Goal: Task Accomplishment & Management: Use online tool/utility

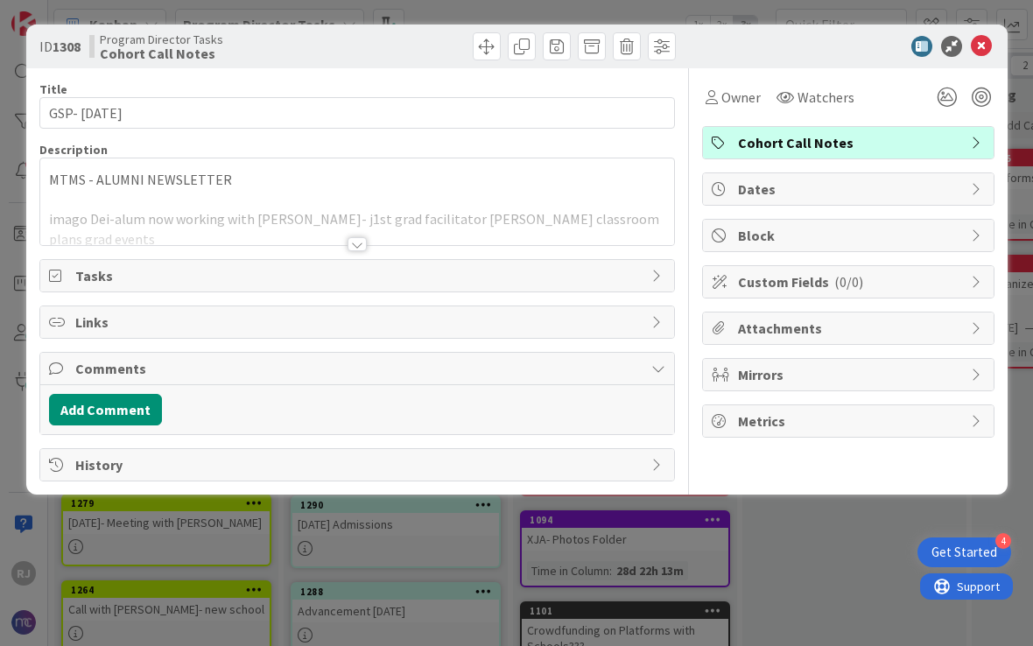
click at [985, 46] on icon at bounding box center [981, 46] width 21 height 21
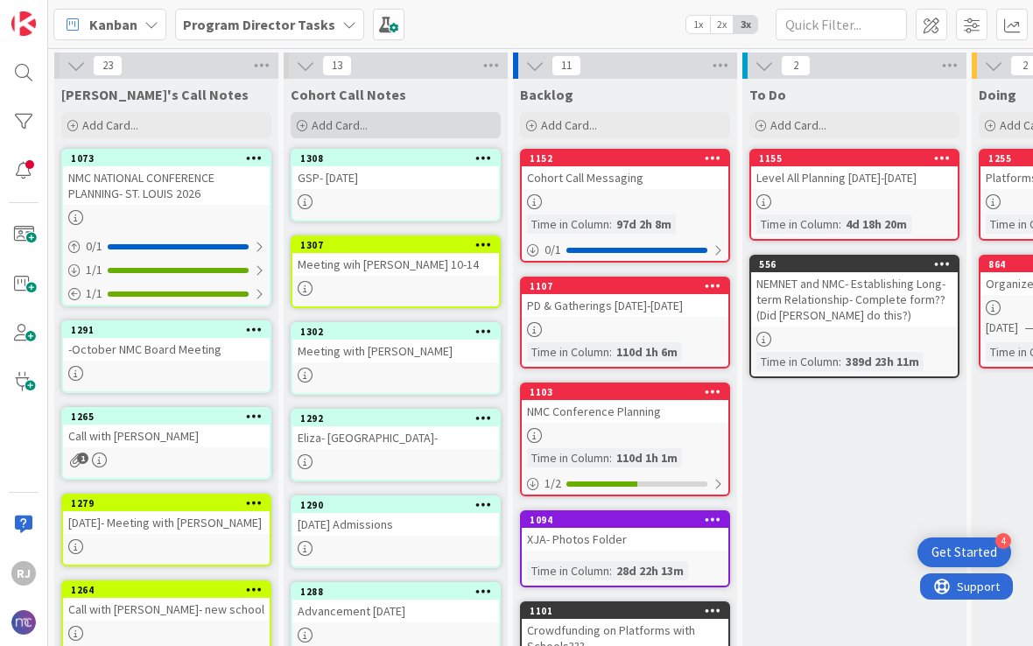
click at [378, 118] on div "Add Card..." at bounding box center [396, 125] width 210 height 26
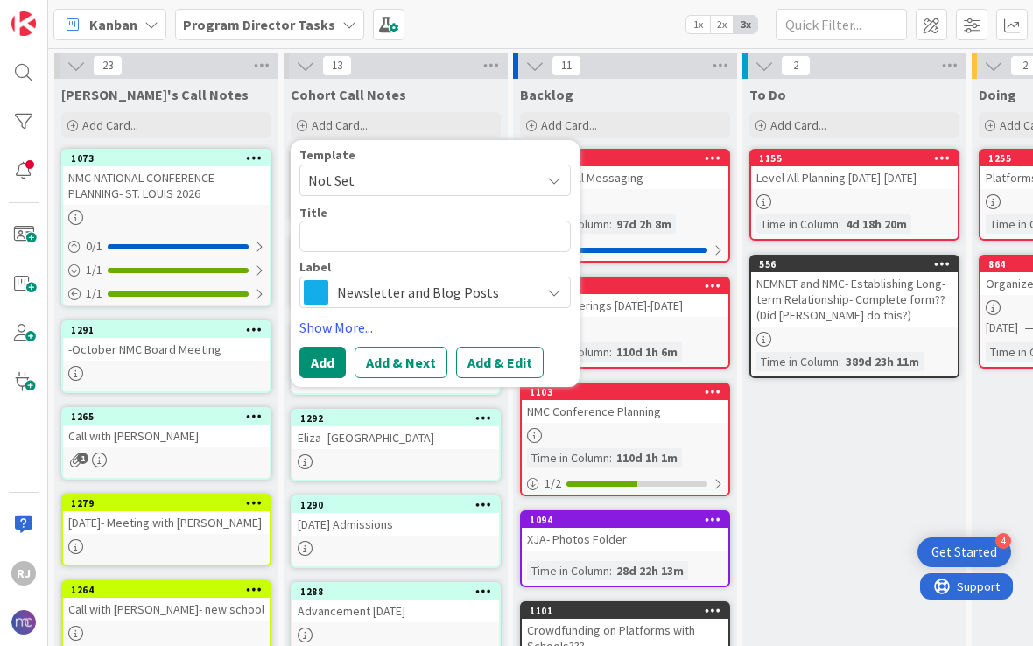
click at [584, 30] on div "Kanban Program Director Tasks 1x 2x 3x" at bounding box center [540, 24] width 985 height 48
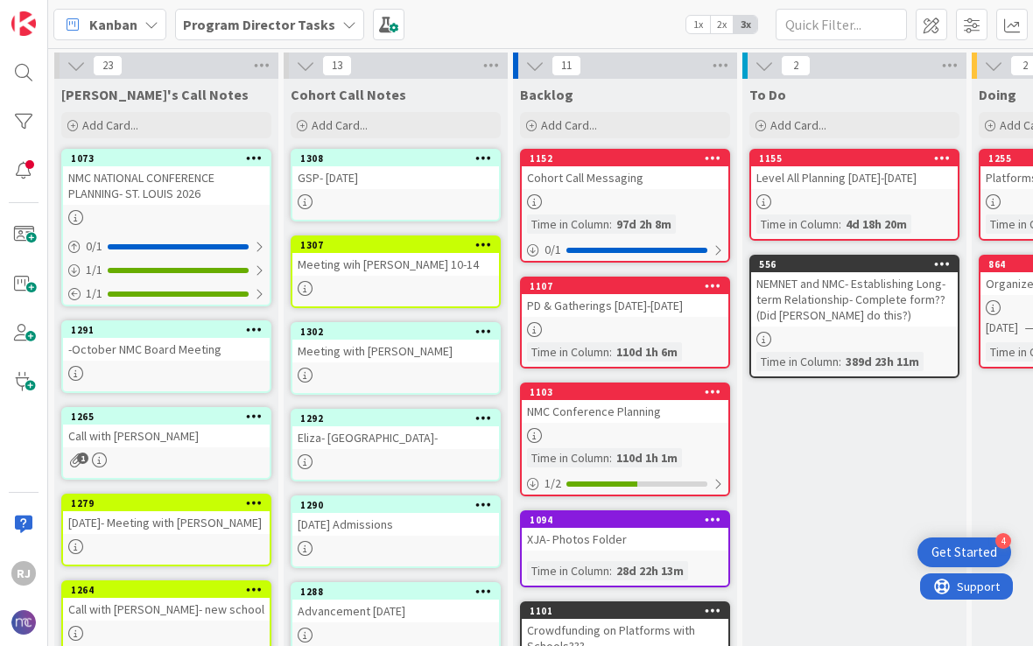
click at [444, 453] on div "1292 Eliza- AISNE-" at bounding box center [396, 445] width 210 height 73
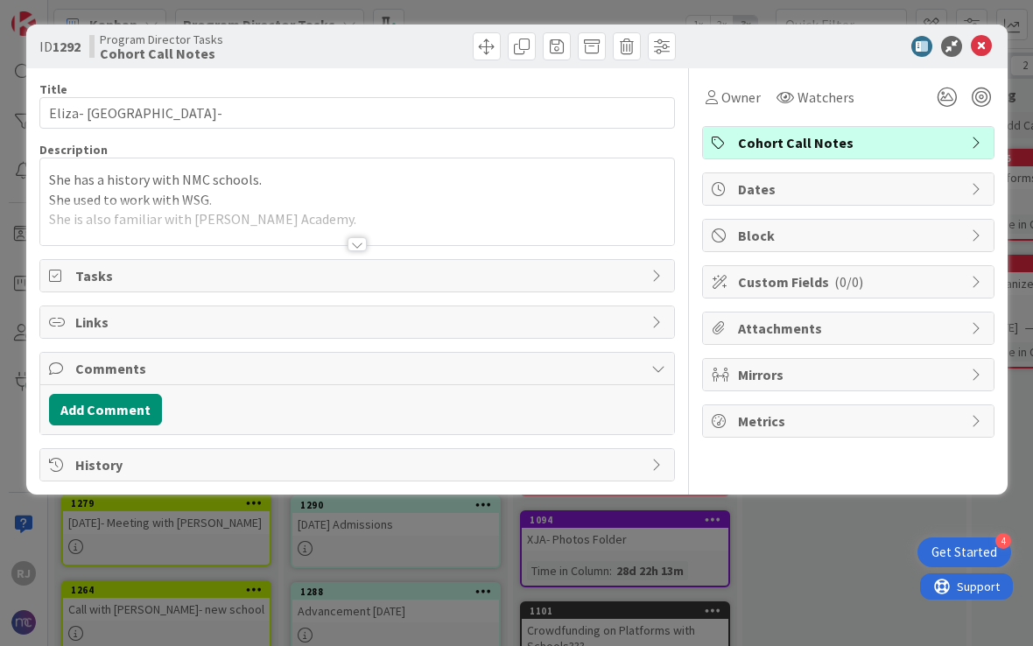
click at [358, 240] on div at bounding box center [356, 244] width 19 height 14
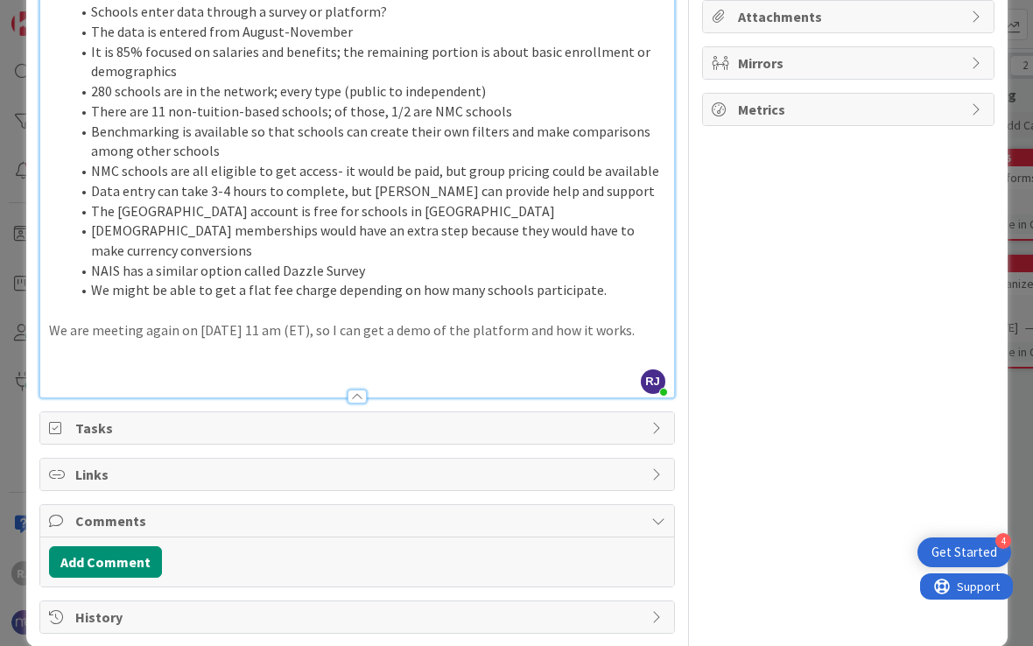
scroll to position [305, 0]
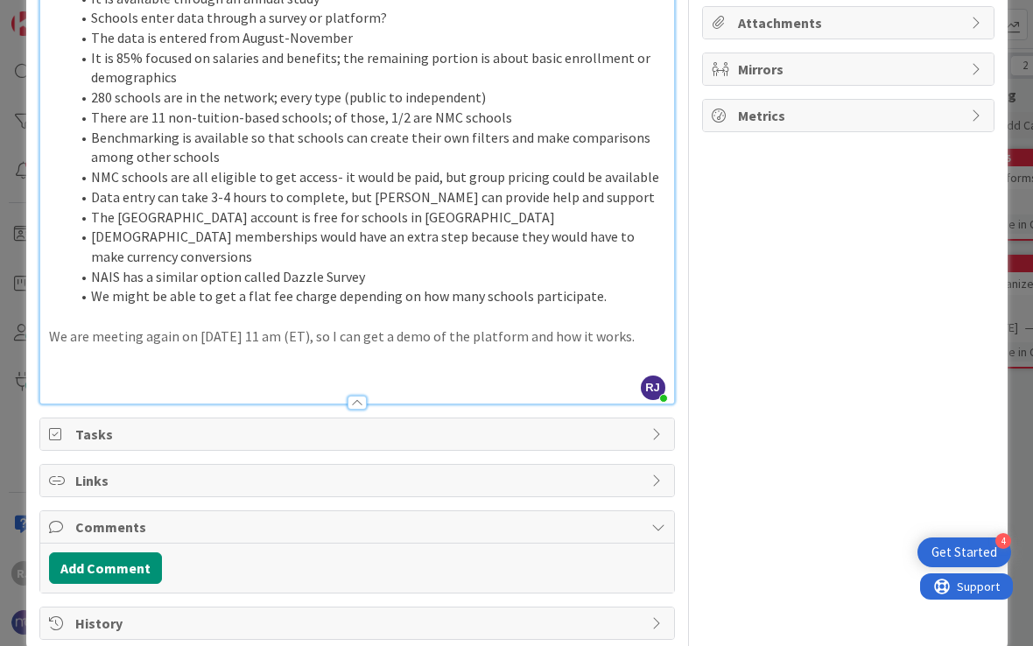
click at [280, 349] on p at bounding box center [357, 357] width 616 height 20
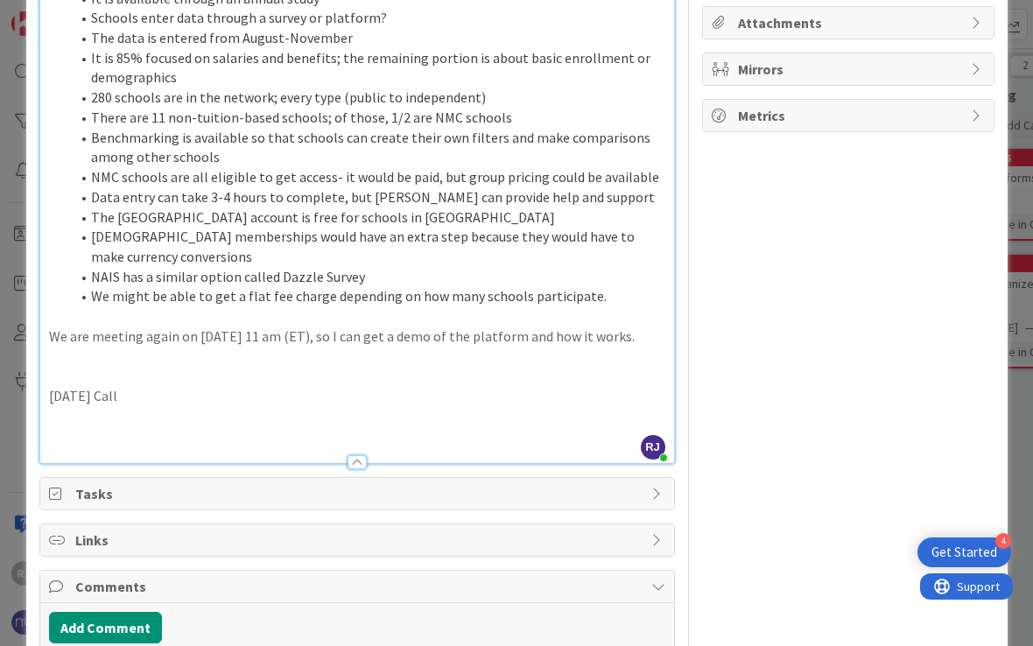
click at [111, 366] on p at bounding box center [357, 376] width 616 height 20
click at [111, 386] on p "[DATE] Call" at bounding box center [357, 396] width 616 height 20
click at [90, 386] on p "[DATE] Call" at bounding box center [357, 396] width 616 height 20
click at [89, 386] on p "[DATE] Call" at bounding box center [357, 396] width 616 height 20
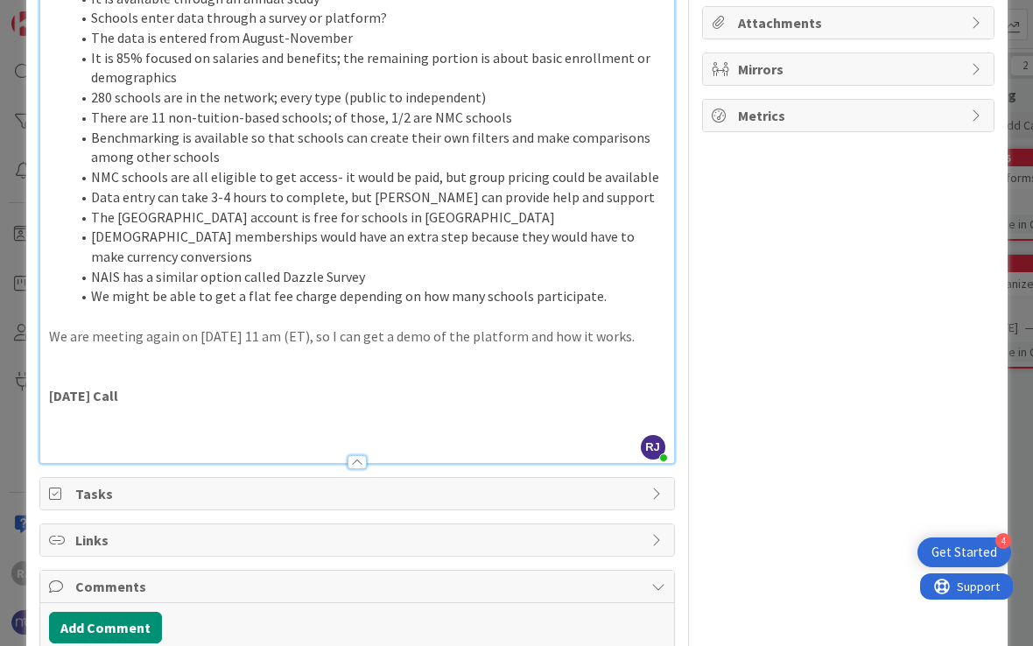
click at [137, 445] on div at bounding box center [357, 454] width 634 height 18
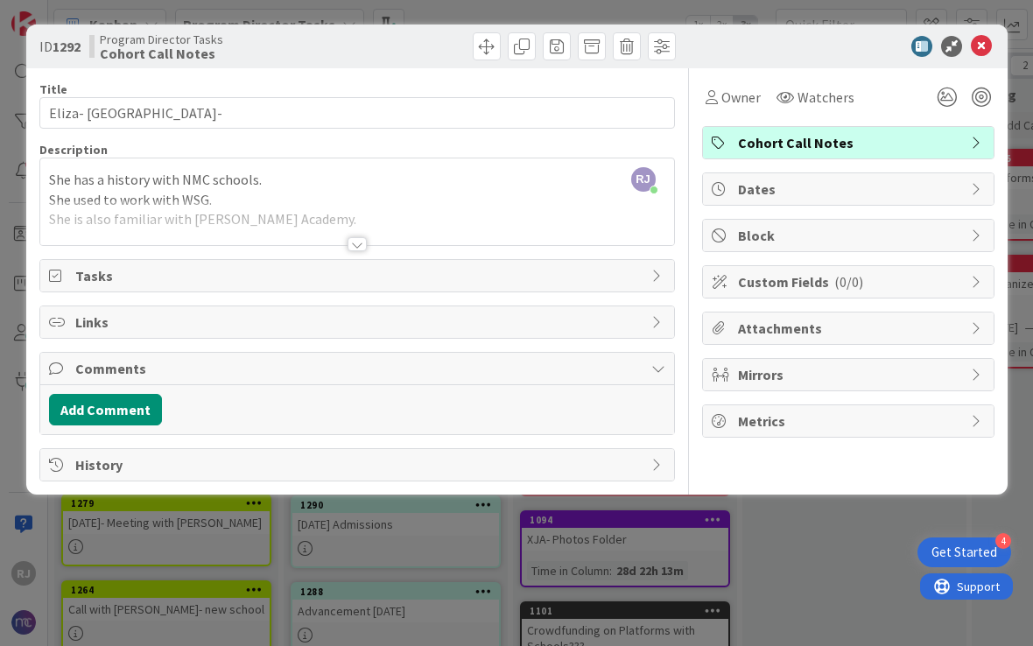
click at [350, 239] on div at bounding box center [356, 244] width 19 height 14
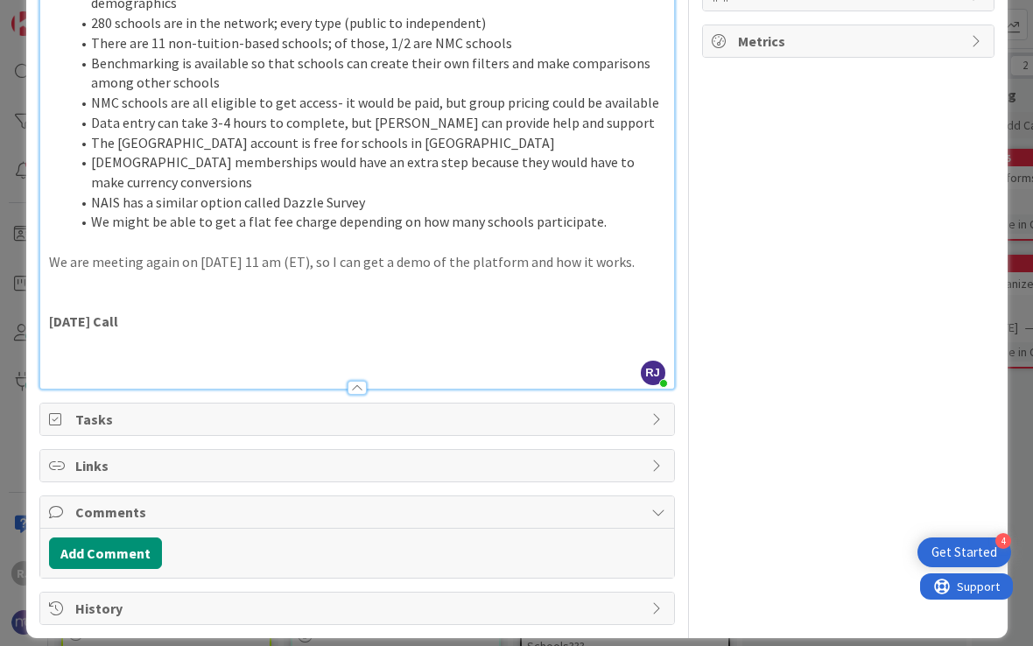
scroll to position [379, 0]
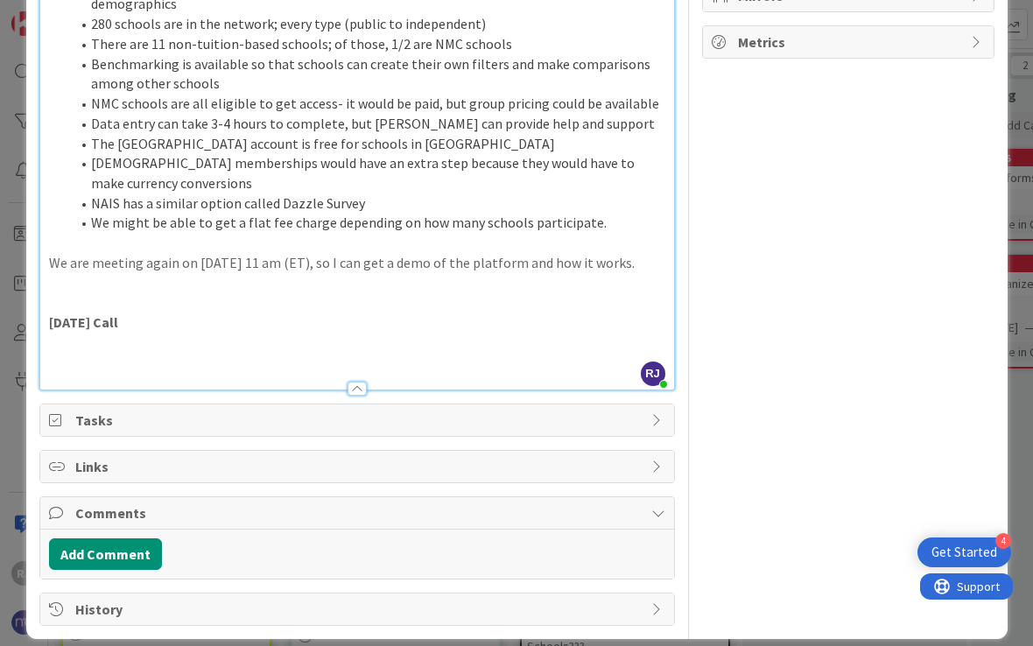
click at [87, 333] on p at bounding box center [357, 343] width 616 height 20
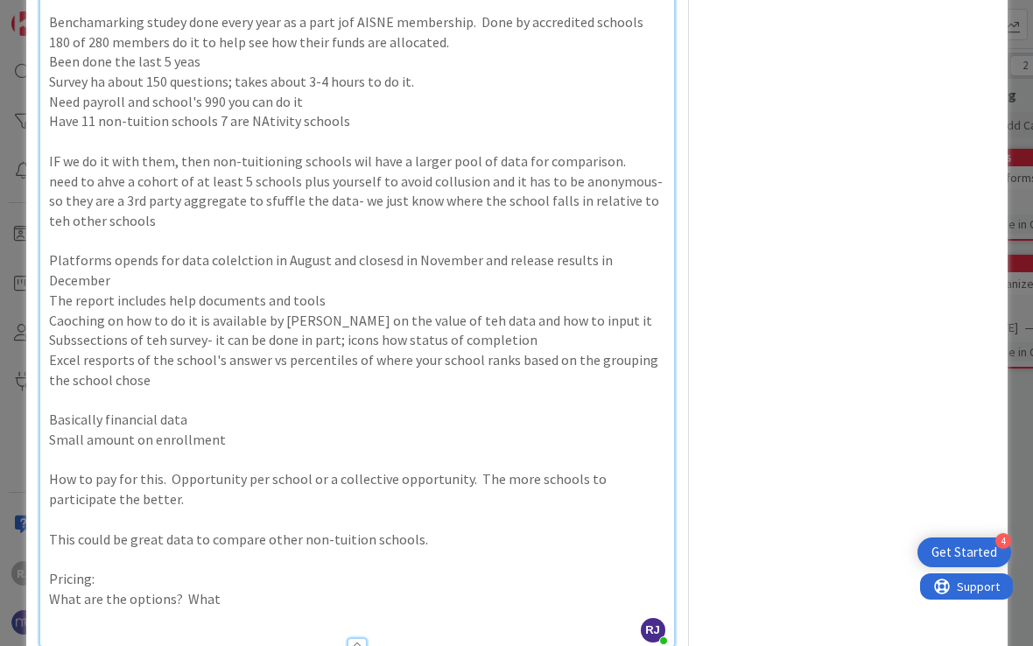
scroll to position [820, 0]
